Goal: Find specific page/section: Find specific page/section

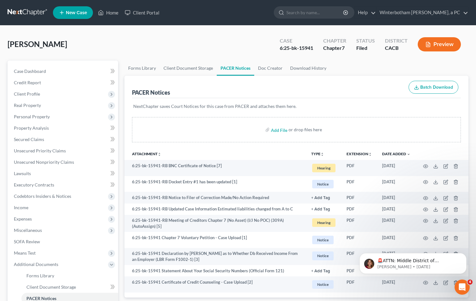
click at [195, 12] on ul "New Case Home Client Portal - No Result - See all results Or Press Enter... Hel…" at bounding box center [261, 12] width 416 height 16
click at [110, 12] on link "Home" at bounding box center [108, 12] width 27 height 11
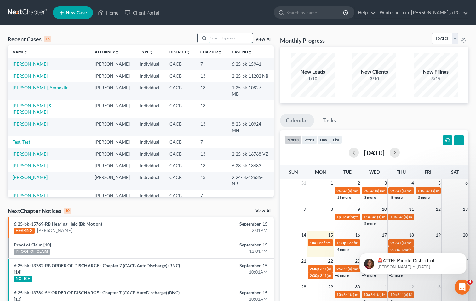
click at [220, 38] on input "search" at bounding box center [231, 37] width 44 height 9
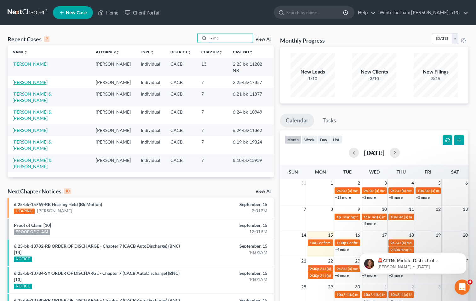
type input "kimb"
click at [36, 79] on link "[PERSON_NAME]" at bounding box center [30, 81] width 35 height 5
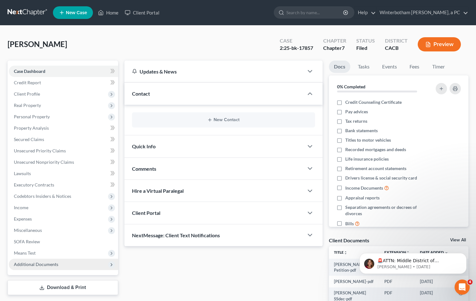
click at [90, 263] on span "Additional Documents" at bounding box center [63, 263] width 109 height 11
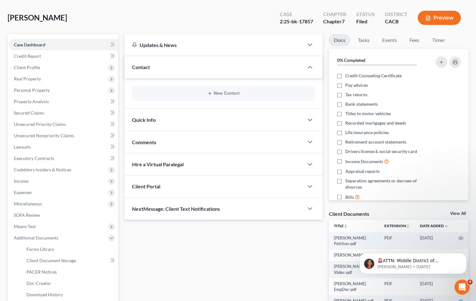
scroll to position [63, 0]
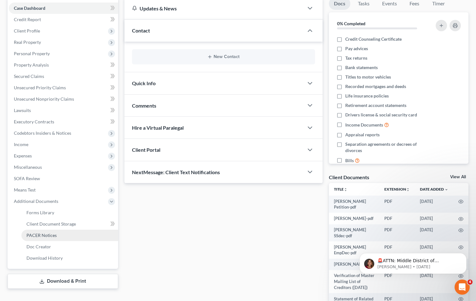
click at [93, 236] on link "PACER Notices" at bounding box center [69, 234] width 97 height 11
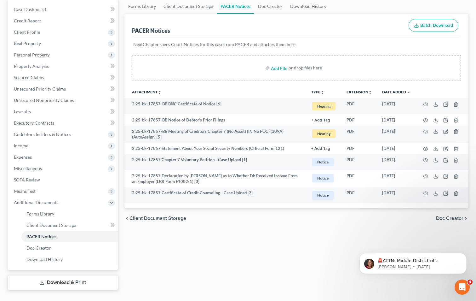
scroll to position [63, 0]
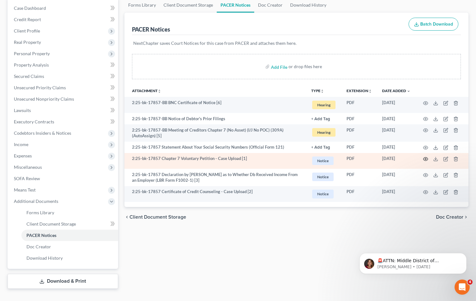
click at [425, 157] on icon "button" at bounding box center [425, 158] width 5 height 3
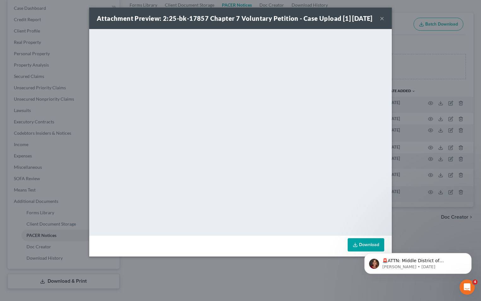
click at [382, 22] on button "×" at bounding box center [382, 18] width 4 height 8
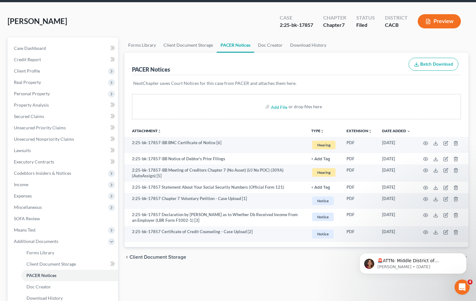
scroll to position [0, 0]
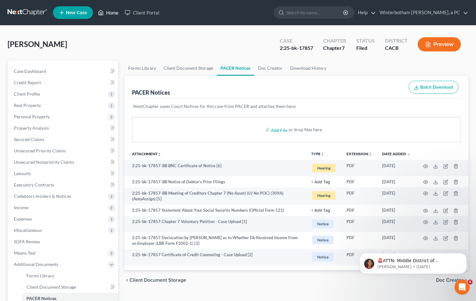
click at [116, 10] on link "Home" at bounding box center [108, 12] width 27 height 11
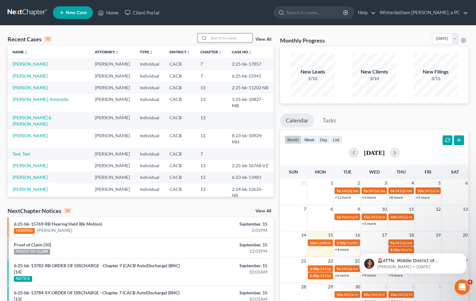
click at [224, 37] on input "search" at bounding box center [231, 37] width 44 height 9
type input "[PERSON_NAME]"
